Goal: Go to known website: Access a specific website the user already knows

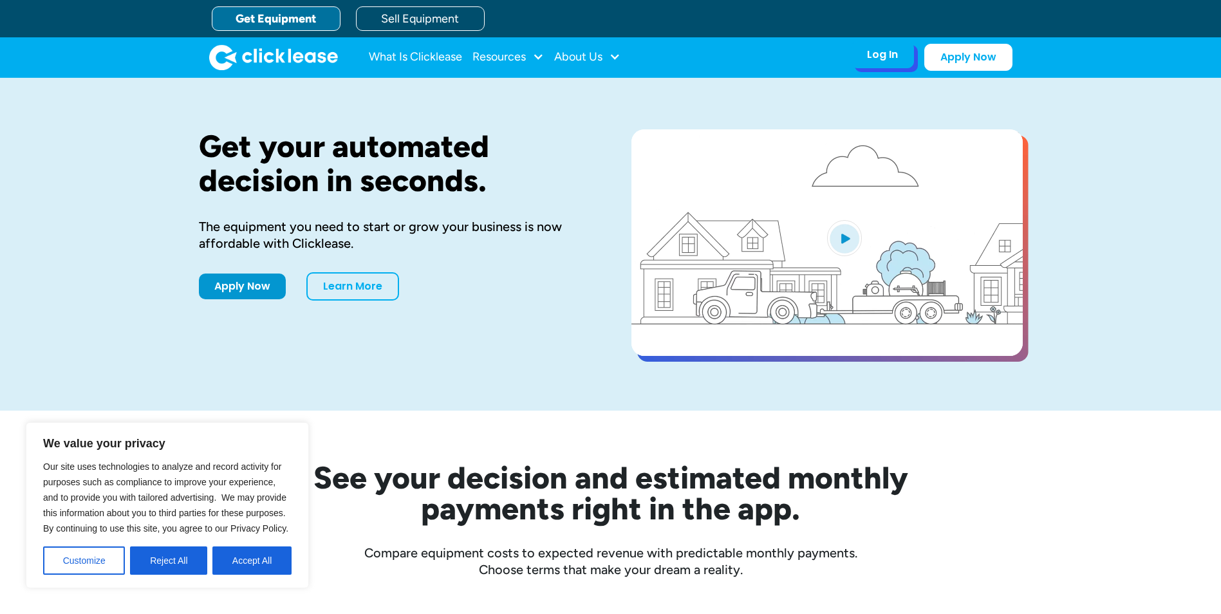
click at [890, 61] on div "Log In" at bounding box center [882, 54] width 31 height 13
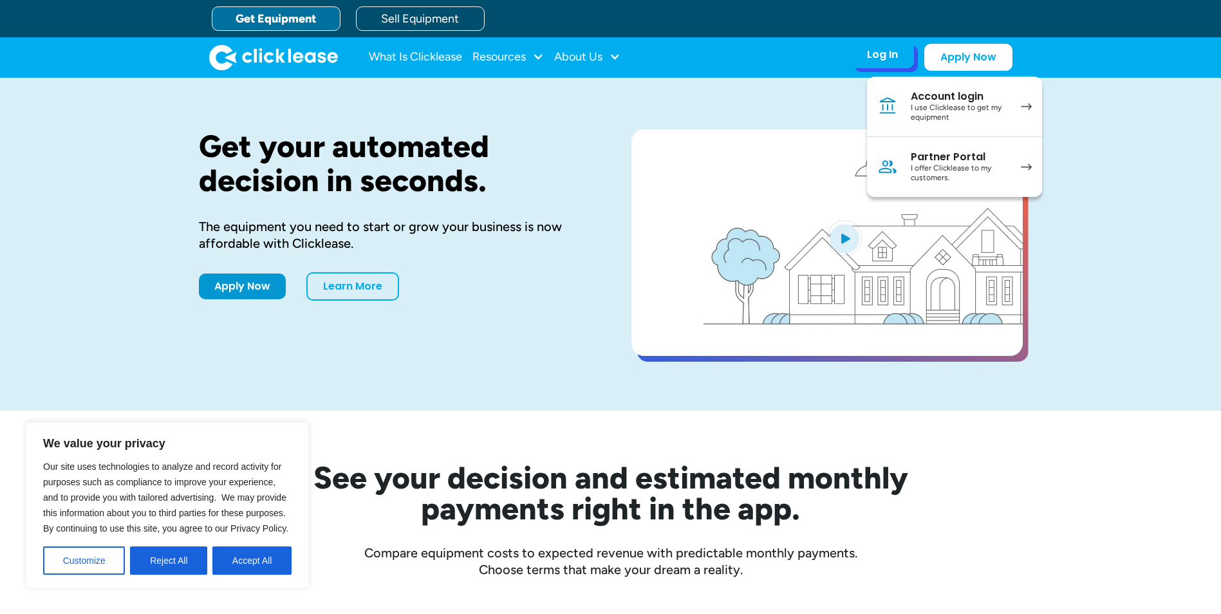
click at [945, 116] on div "I use Clicklease to get my equipment" at bounding box center [959, 113] width 97 height 20
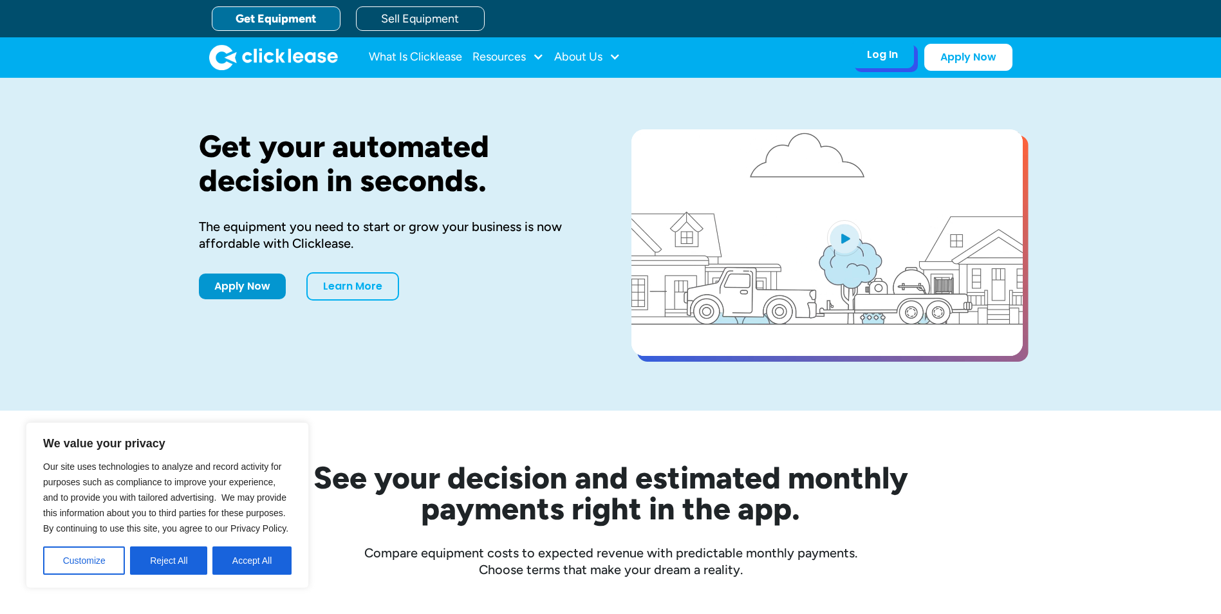
click at [863, 59] on div "Log In Account login I use Clicklease to get my equipment Partner Portal I offe…" at bounding box center [882, 54] width 63 height 27
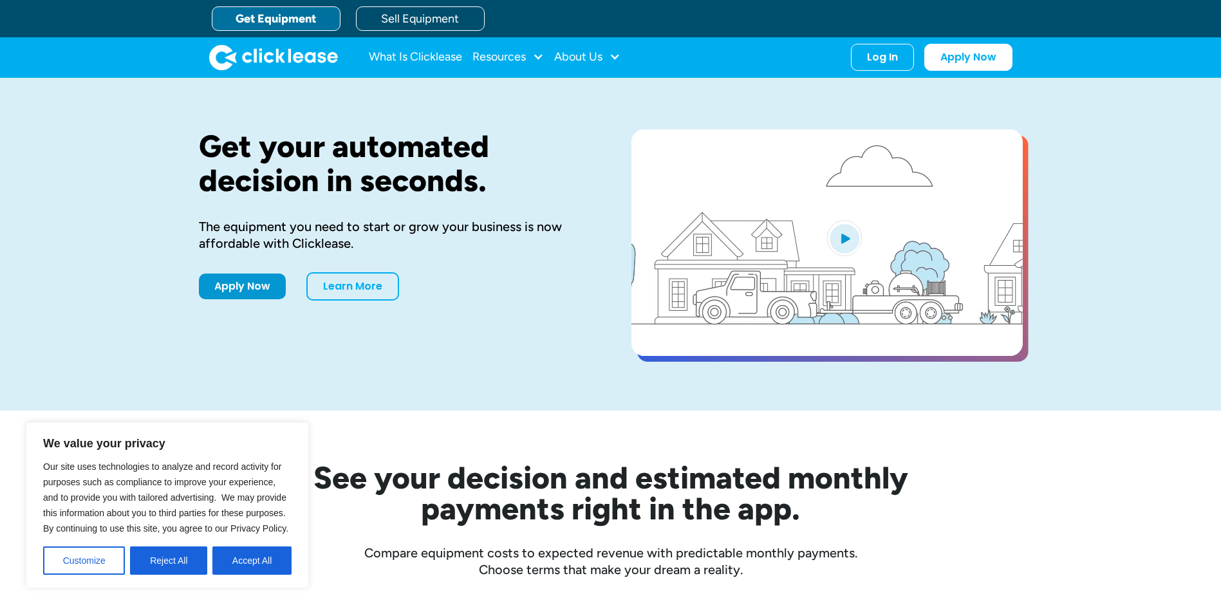
drag, startPoint x: 849, startPoint y: 50, endPoint x: 856, endPoint y: 41, distance: 11.0
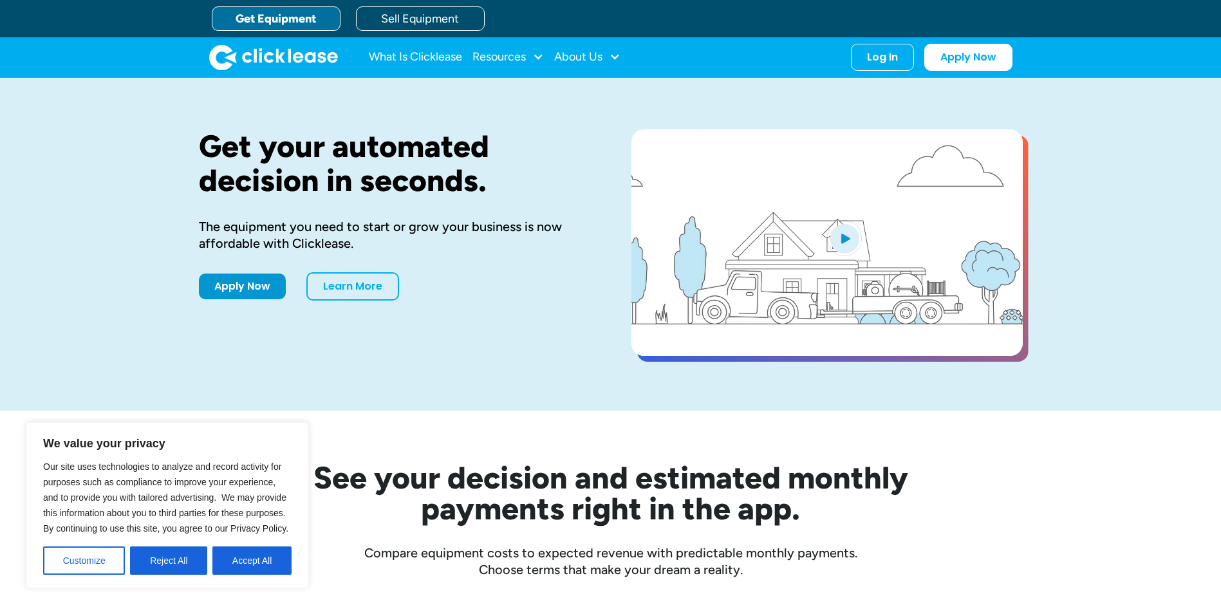
click at [850, 49] on nav "What Is Clicklease Resources Blog Case Studies Videos FAQs About Us About Us Ca…" at bounding box center [691, 57] width 644 height 27
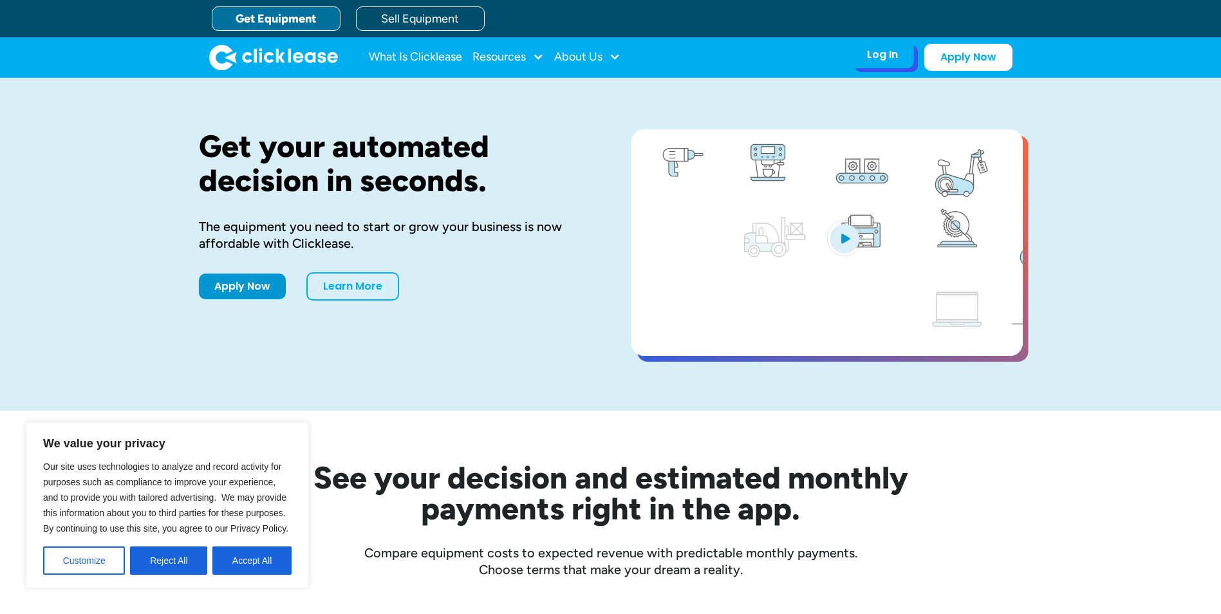
click at [878, 61] on div "Log In" at bounding box center [882, 54] width 31 height 13
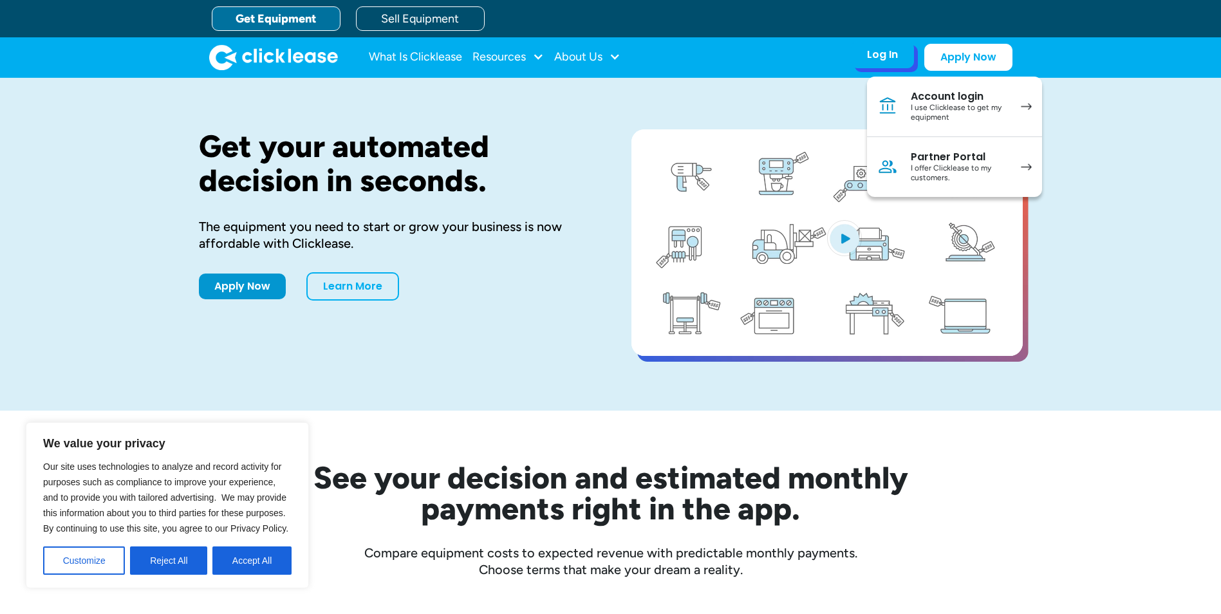
click at [926, 162] on div "Partner Portal" at bounding box center [959, 157] width 97 height 13
